Goal: Task Accomplishment & Management: Use online tool/utility

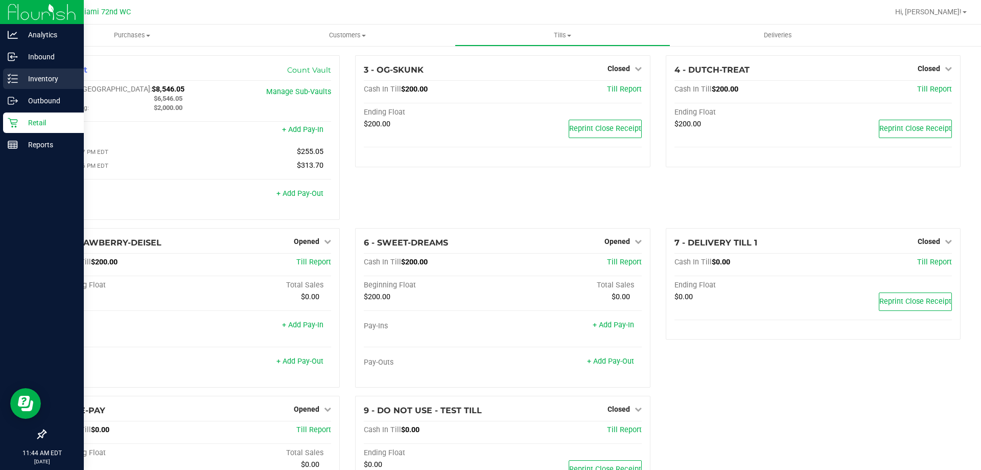
click at [43, 75] on p "Inventory" at bounding box center [48, 79] width 61 height 12
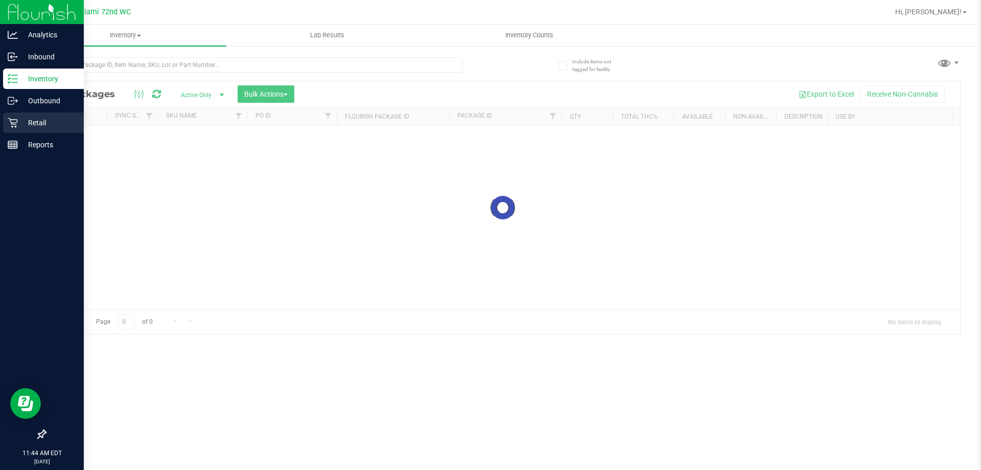
click at [46, 121] on p "Retail" at bounding box center [48, 123] width 61 height 12
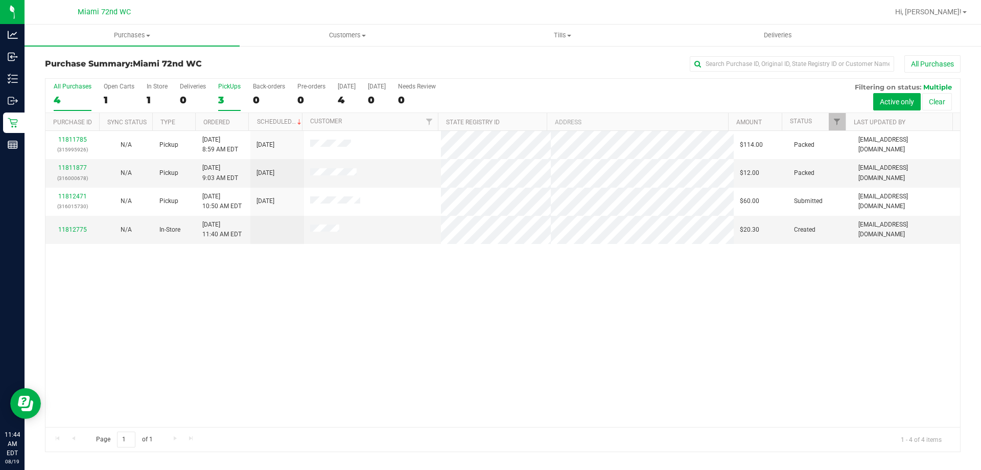
click at [222, 99] on div "3" at bounding box center [229, 100] width 22 height 12
click at [0, 0] on input "PickUps 3" at bounding box center [0, 0] width 0 height 0
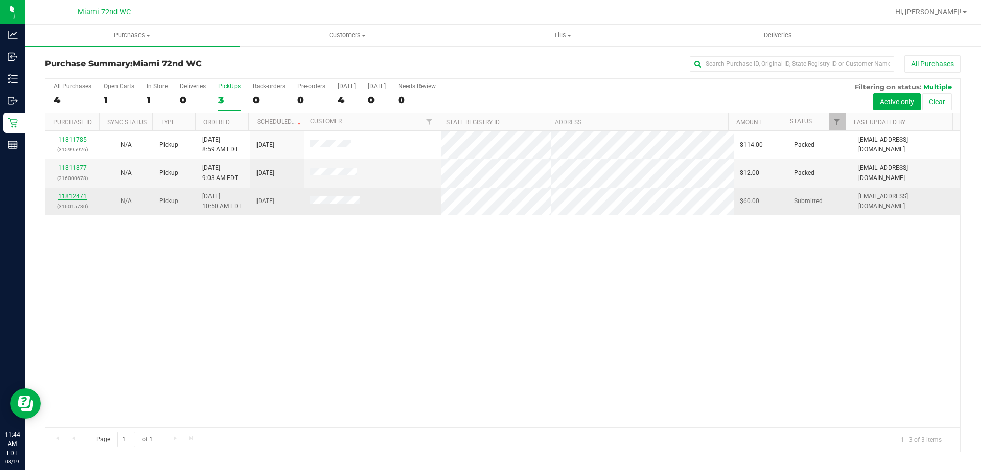
click at [63, 194] on link "11812471" at bounding box center [72, 196] width 29 height 7
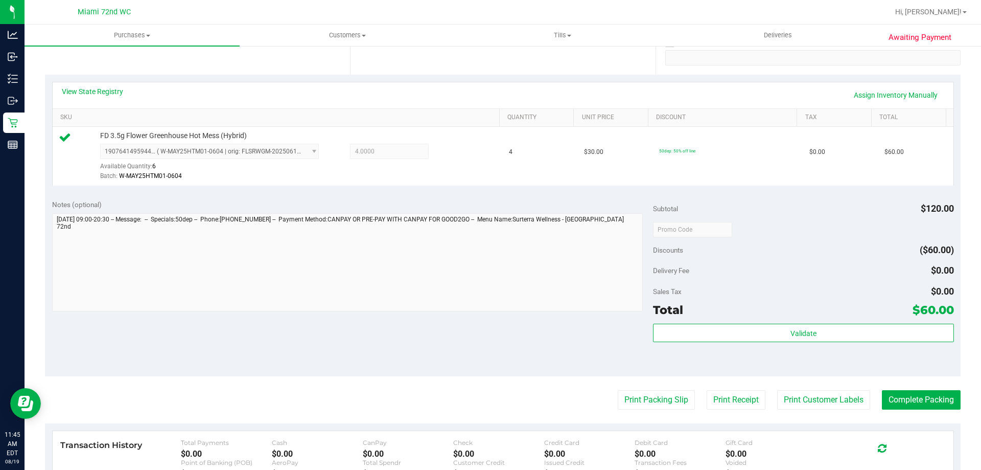
scroll to position [307, 0]
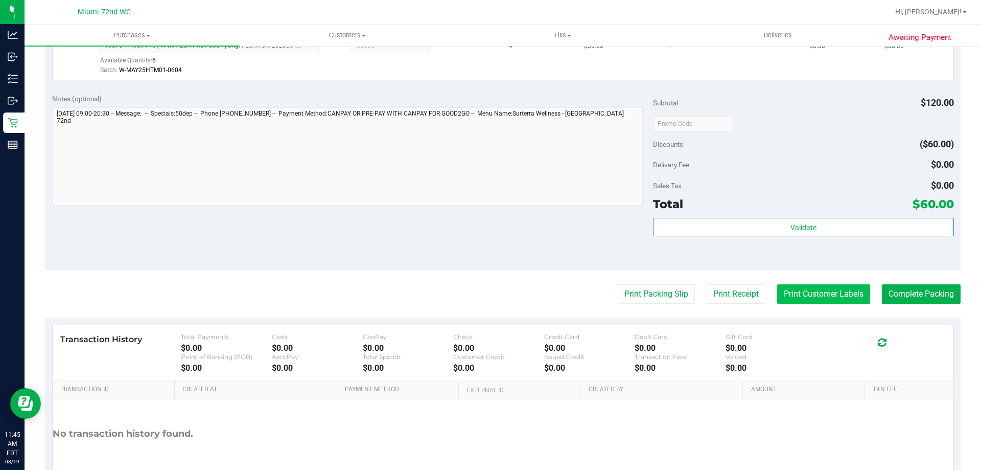
click at [799, 292] on button "Print Customer Labels" at bounding box center [823, 293] width 93 height 19
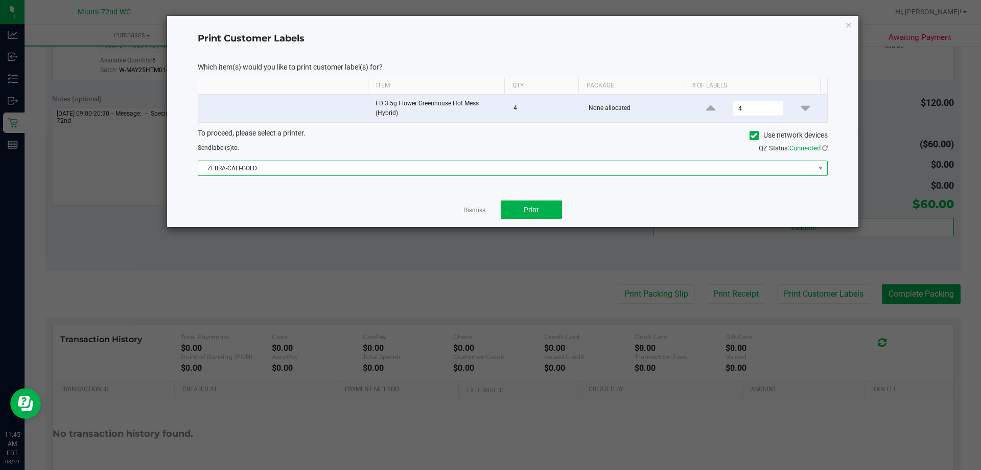
click at [524, 169] on span "ZEBRA-CALI-GOLD" at bounding box center [506, 168] width 616 height 14
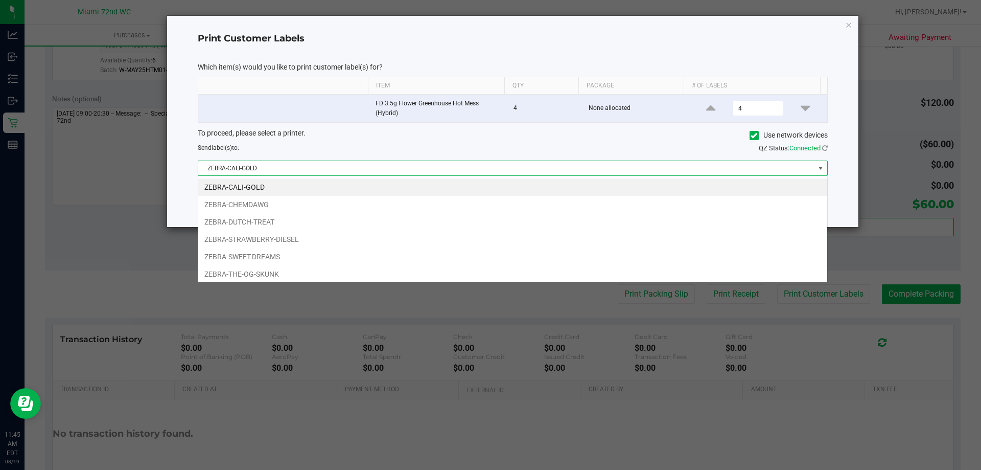
scroll to position [15, 630]
click at [315, 239] on li "ZEBRA-STRAWBERRY-DIESEL" at bounding box center [512, 238] width 629 height 17
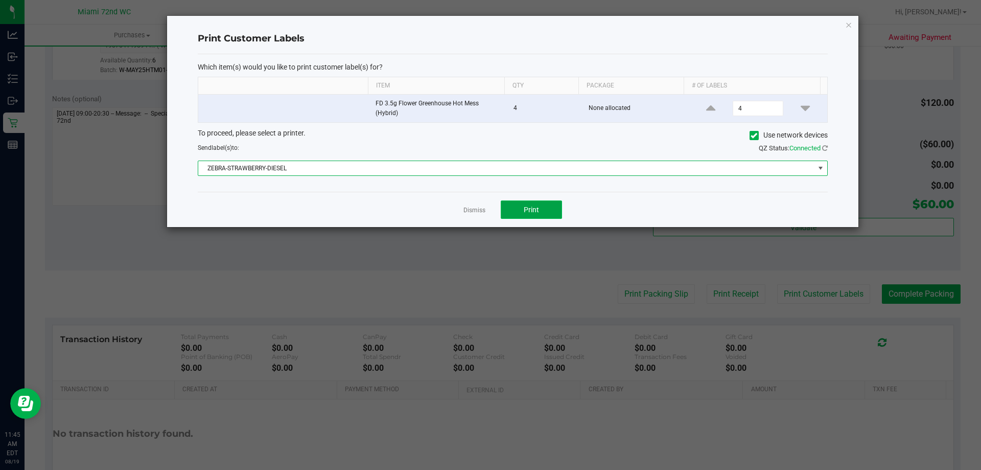
click at [552, 203] on button "Print" at bounding box center [531, 209] width 61 height 18
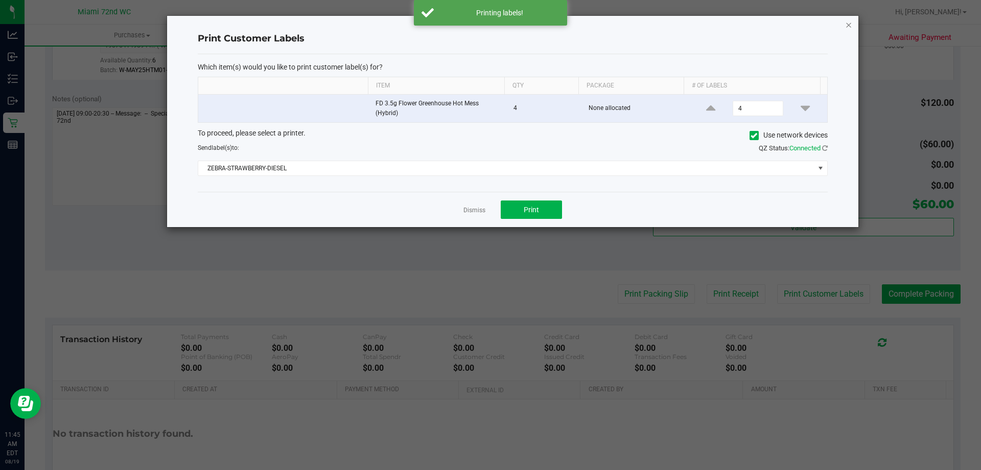
click at [850, 26] on icon "button" at bounding box center [848, 24] width 7 height 12
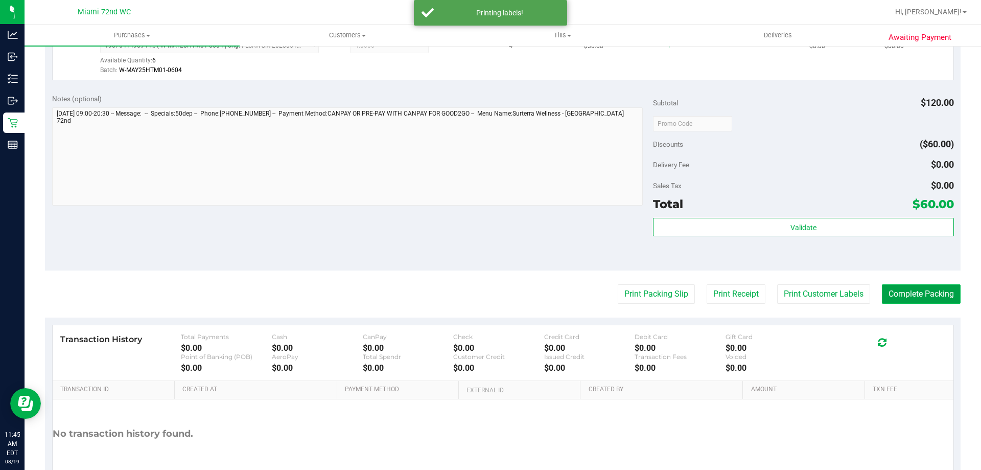
click at [917, 289] on button "Complete Packing" at bounding box center [921, 293] width 79 height 19
